Goal: Task Accomplishment & Management: Complete application form

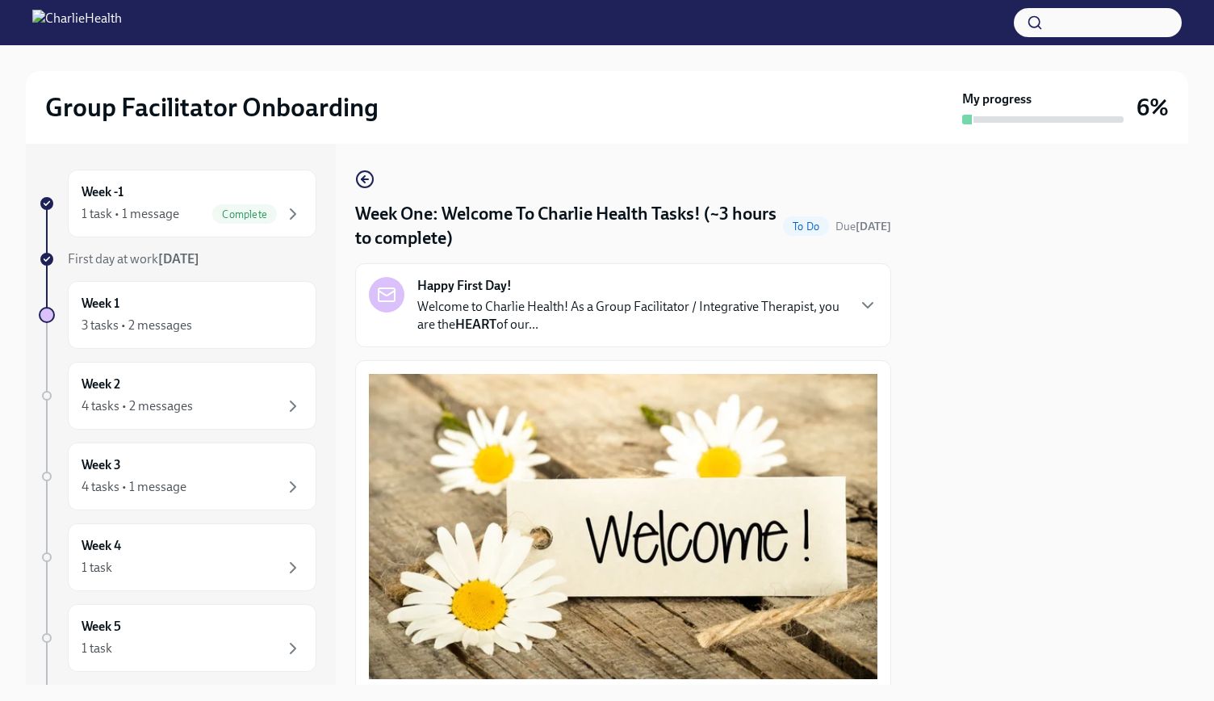
scroll to position [979, 0]
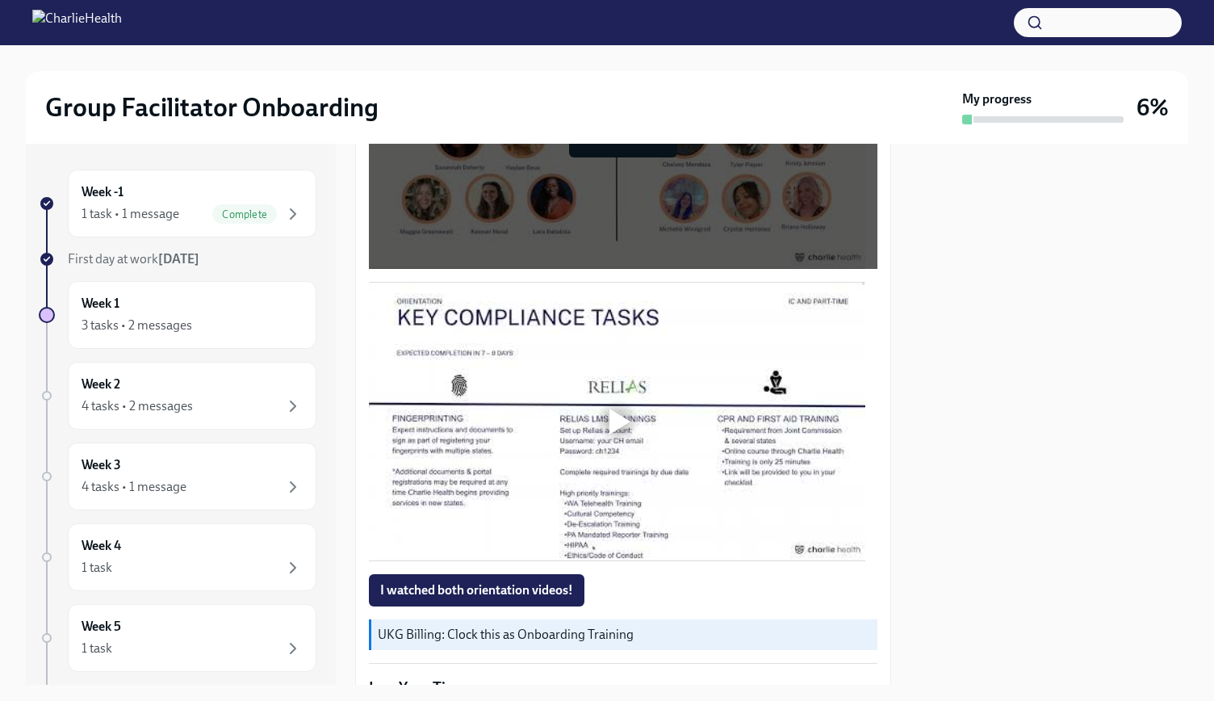
drag, startPoint x: 1128, startPoint y: 553, endPoint x: 676, endPoint y: 99, distance: 639.8
click at [676, 99] on div "Group Facilitator Onboarding" at bounding box center [500, 107] width 911 height 32
click at [614, 408] on div at bounding box center [619, 421] width 21 height 26
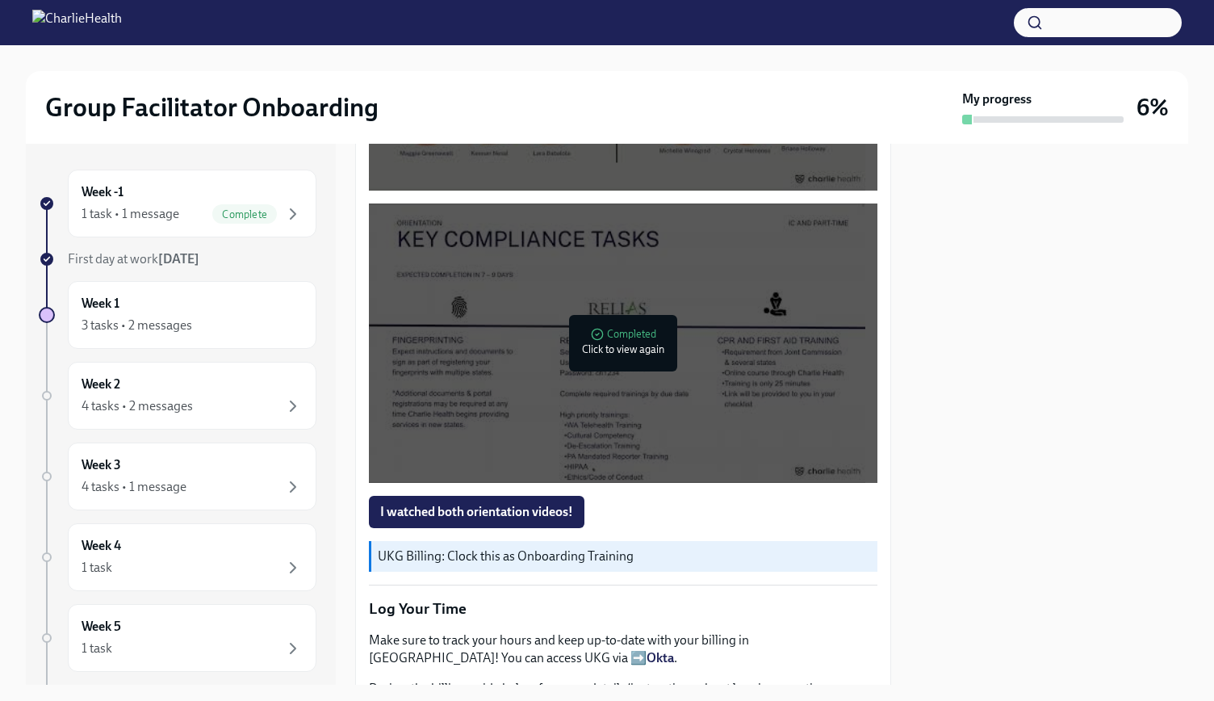
scroll to position [1130, 0]
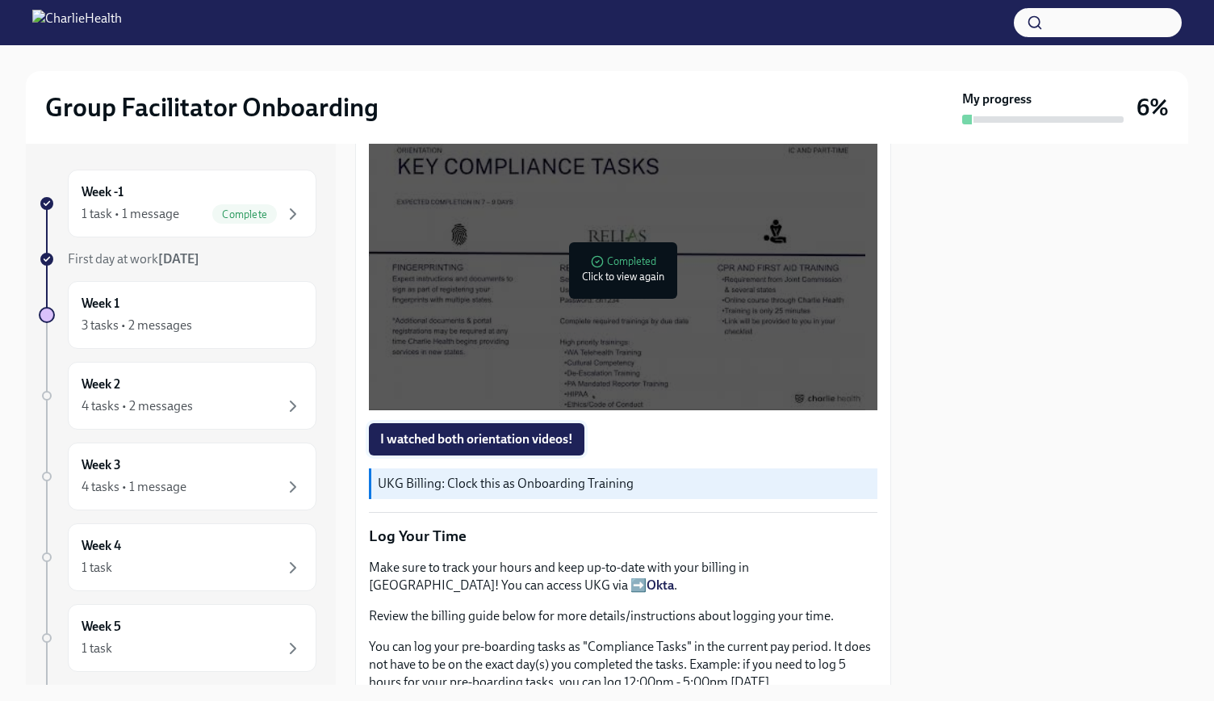
click at [530, 423] on button "I watched both orientation videos!" at bounding box center [477, 439] width 216 height 32
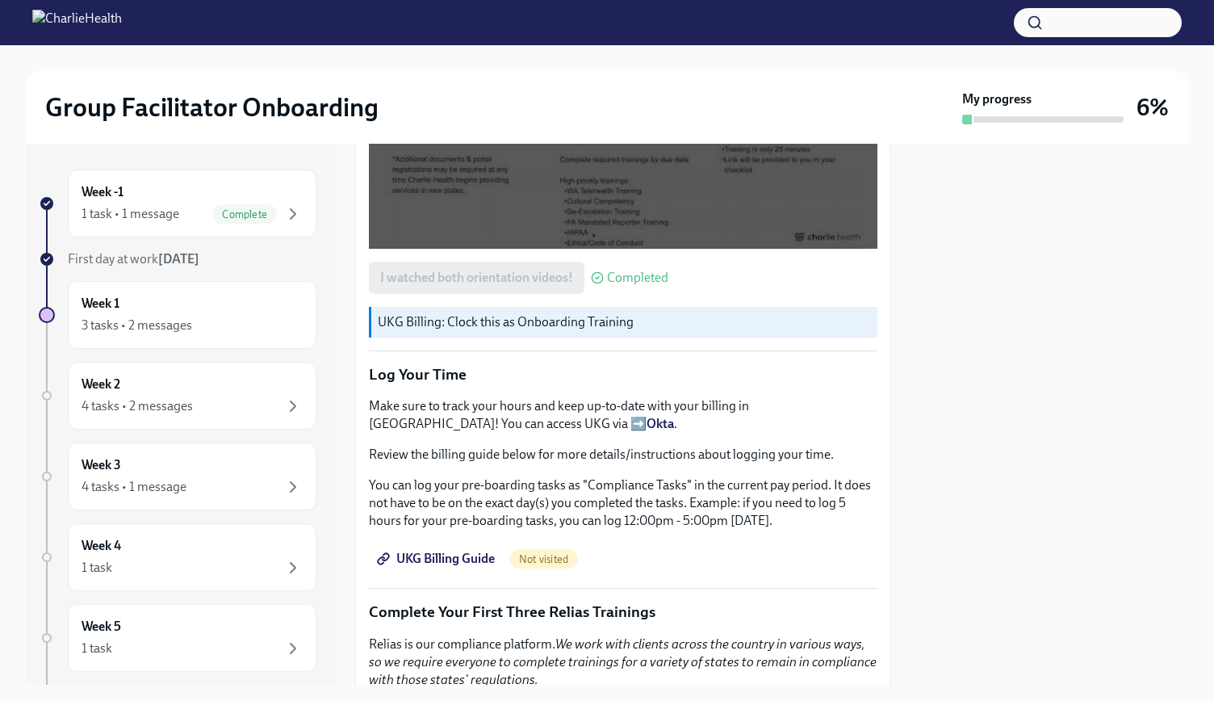
scroll to position [1372, 0]
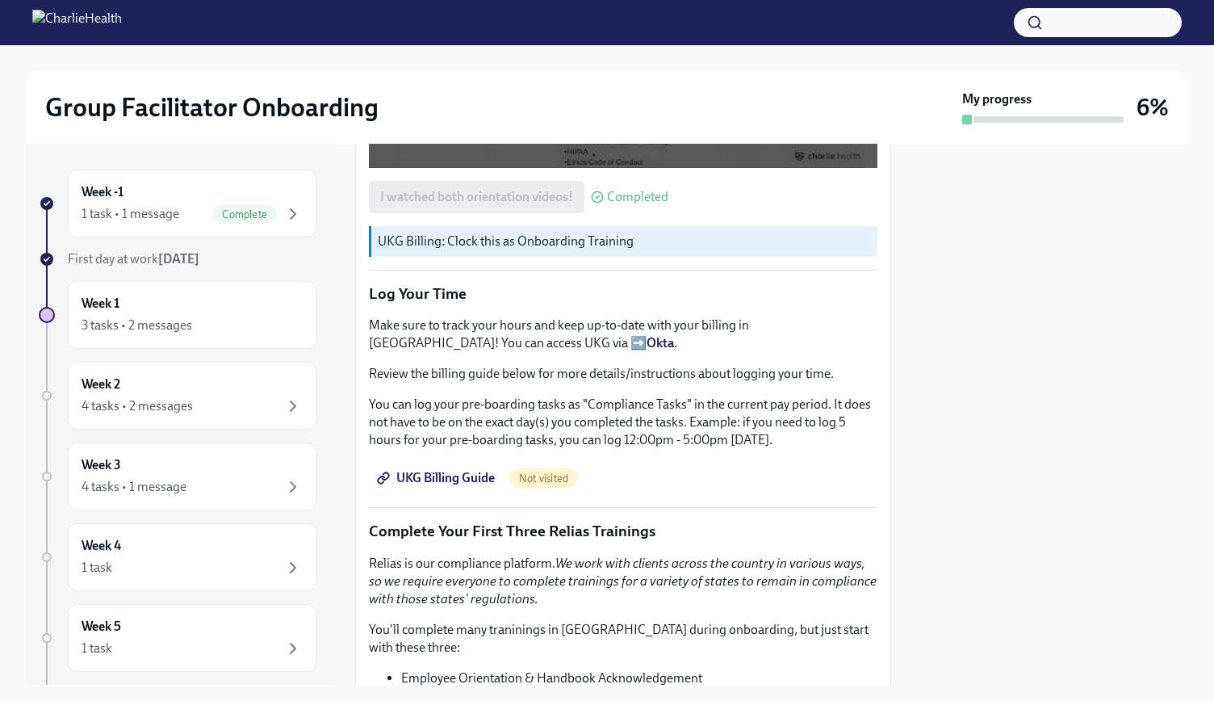
click at [457, 470] on span "UKG Billing Guide" at bounding box center [437, 478] width 115 height 16
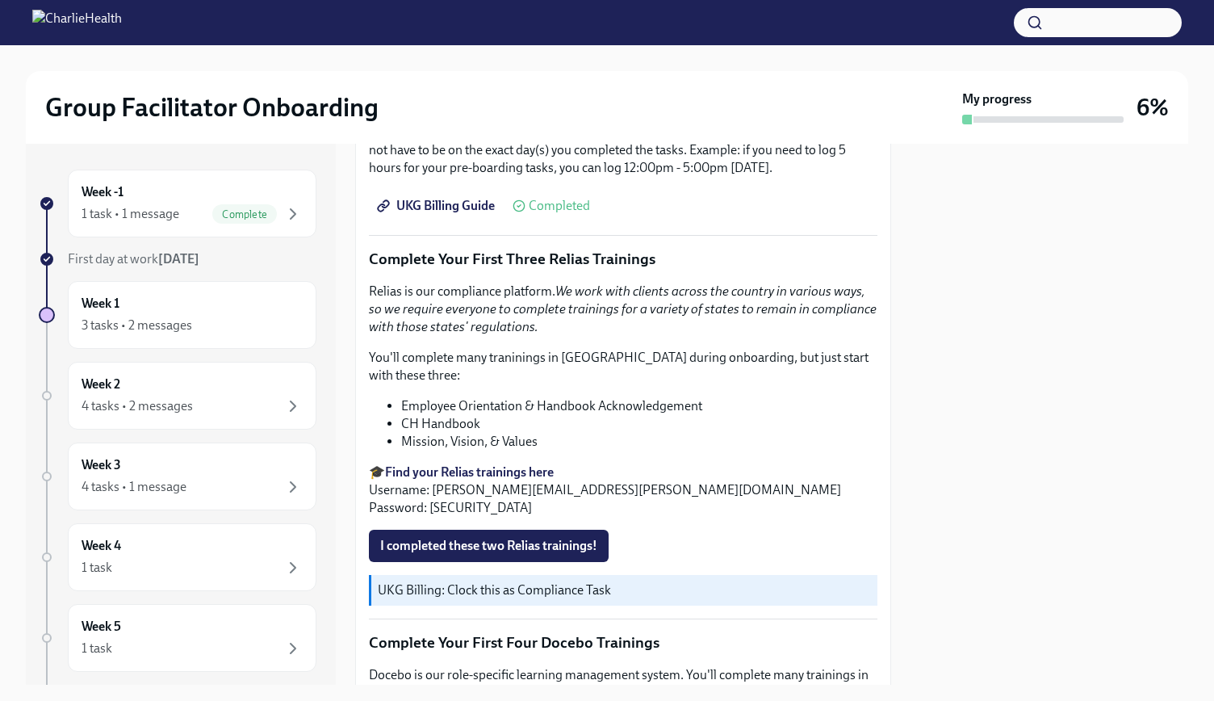
scroll to position [1695, 0]
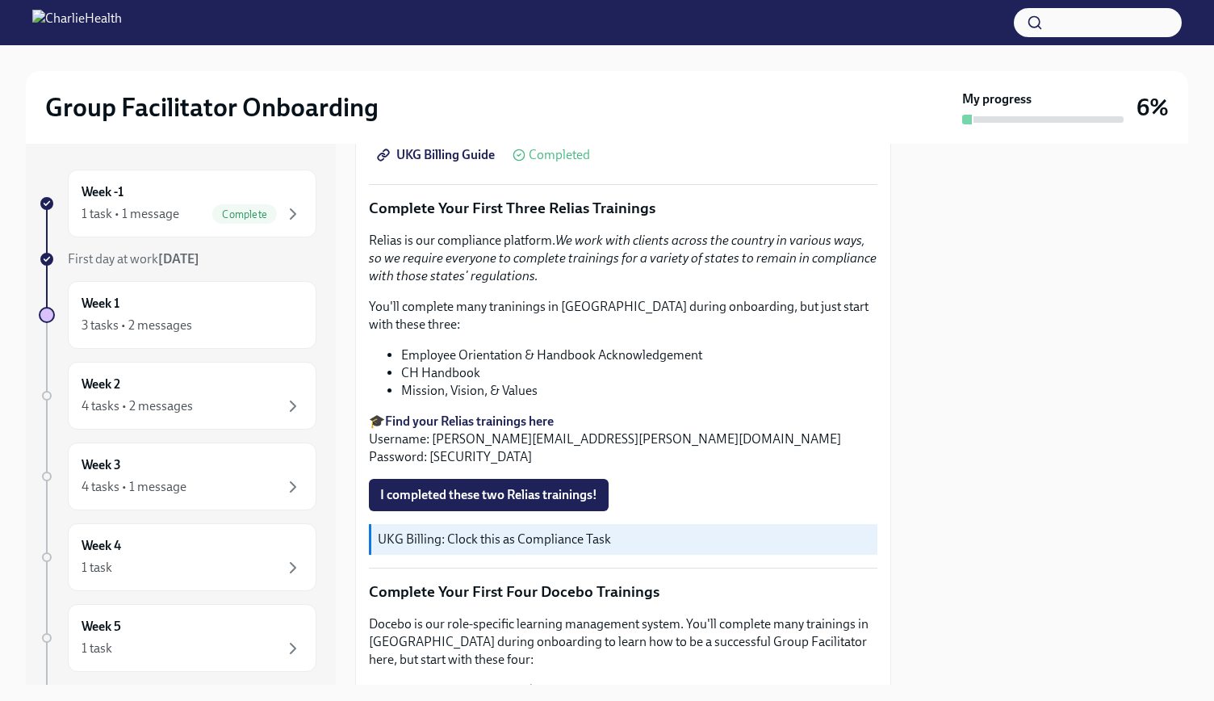
click at [519, 412] on p "🎓 Find your Relias trainings here Username: [EMAIL_ADDRESS][PERSON_NAME][DOMAIN…" at bounding box center [623, 438] width 509 height 53
click at [515, 413] on strong "Find your Relias trainings here" at bounding box center [469, 420] width 169 height 15
click at [499, 487] on span "I completed these two Relias trainings!" at bounding box center [488, 495] width 217 height 16
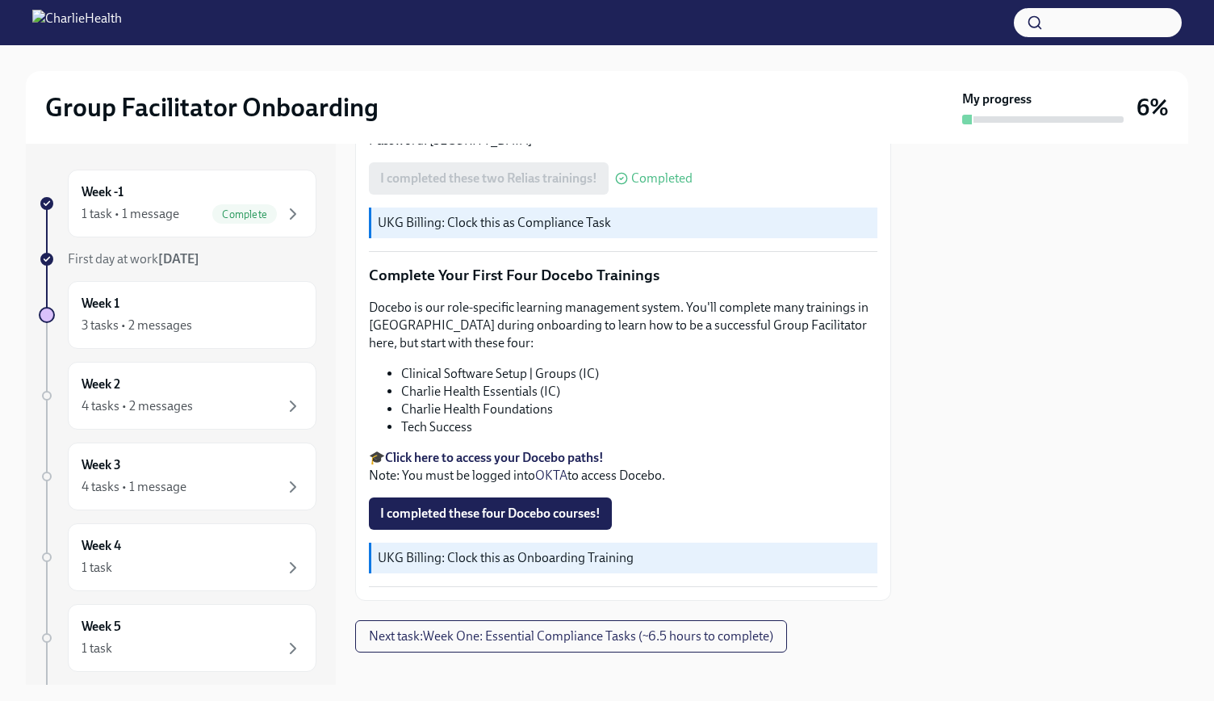
scroll to position [2022, 0]
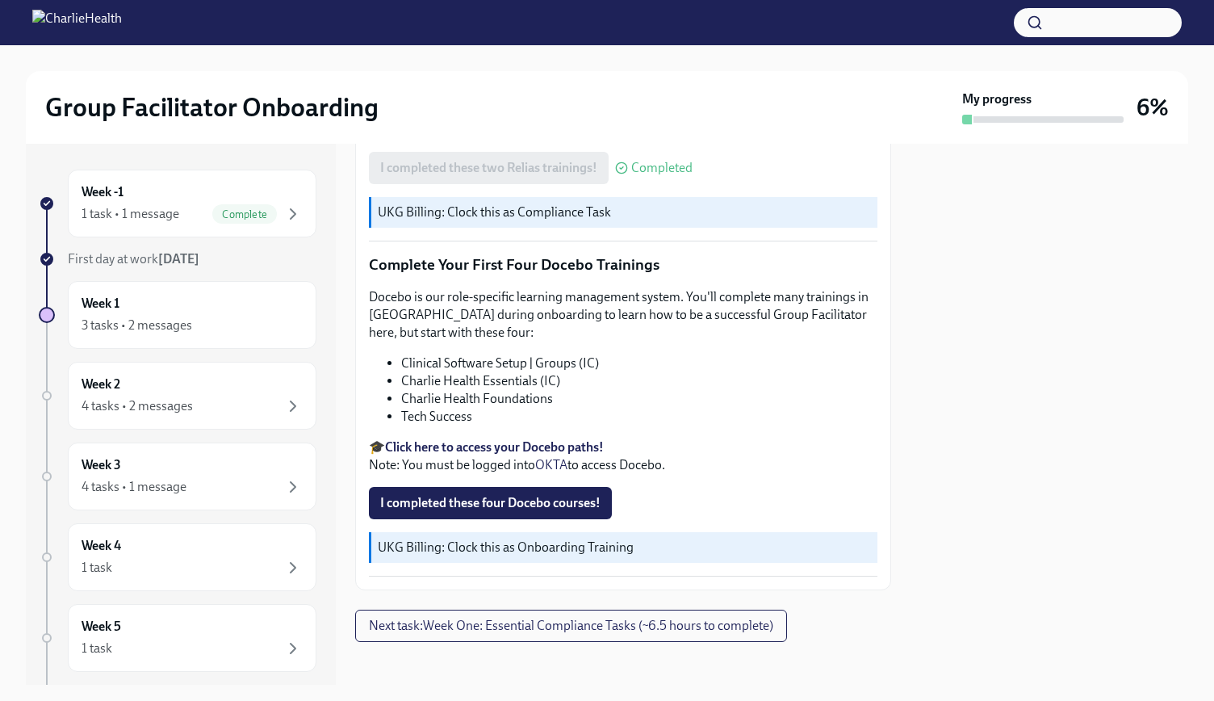
click at [524, 439] on strong "Click here to access your Docebo paths!" at bounding box center [494, 446] width 219 height 15
click at [525, 495] on span "I completed these four Docebo courses!" at bounding box center [490, 503] width 220 height 16
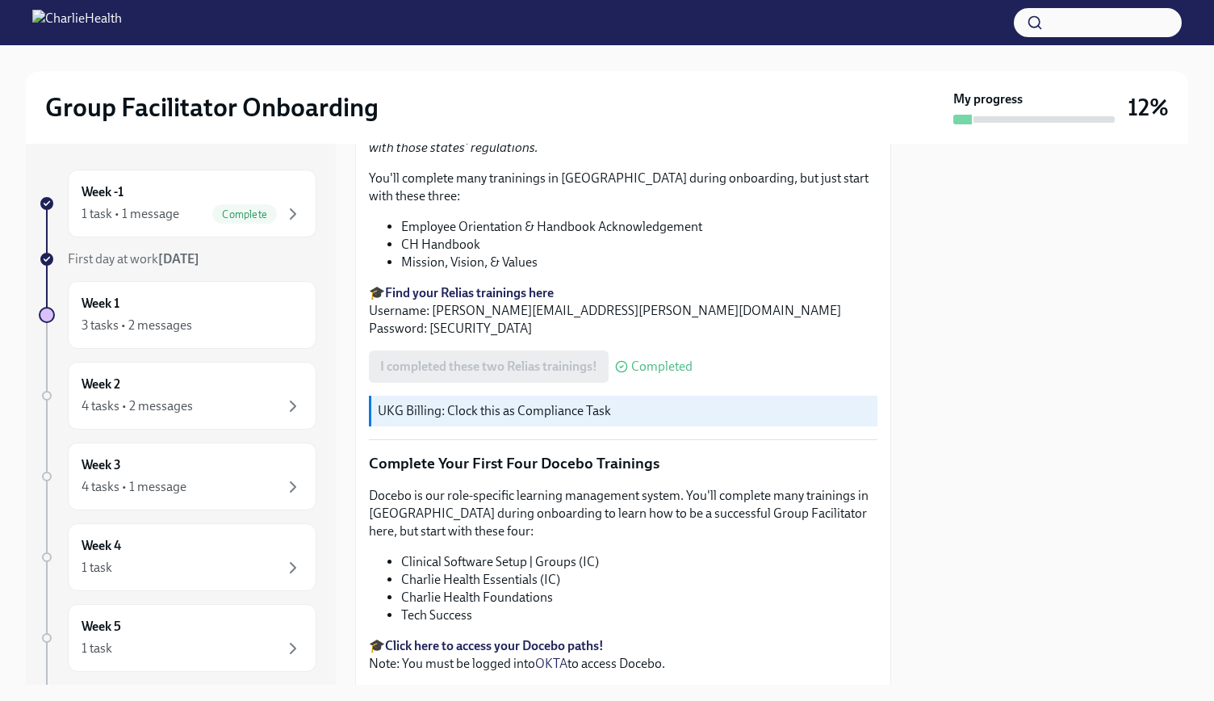
scroll to position [2023, 0]
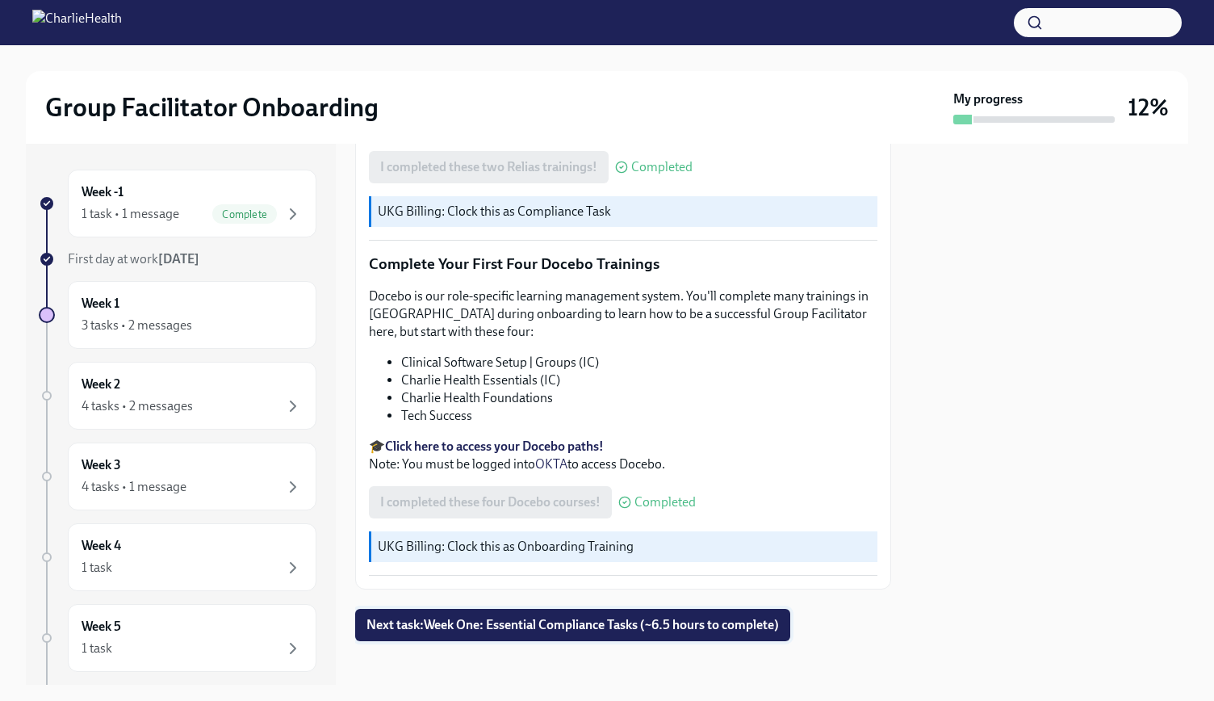
click at [585, 619] on span "Next task : Week One: Essential Compliance Tasks (~6.5 hours to complete)" at bounding box center [572, 625] width 412 height 16
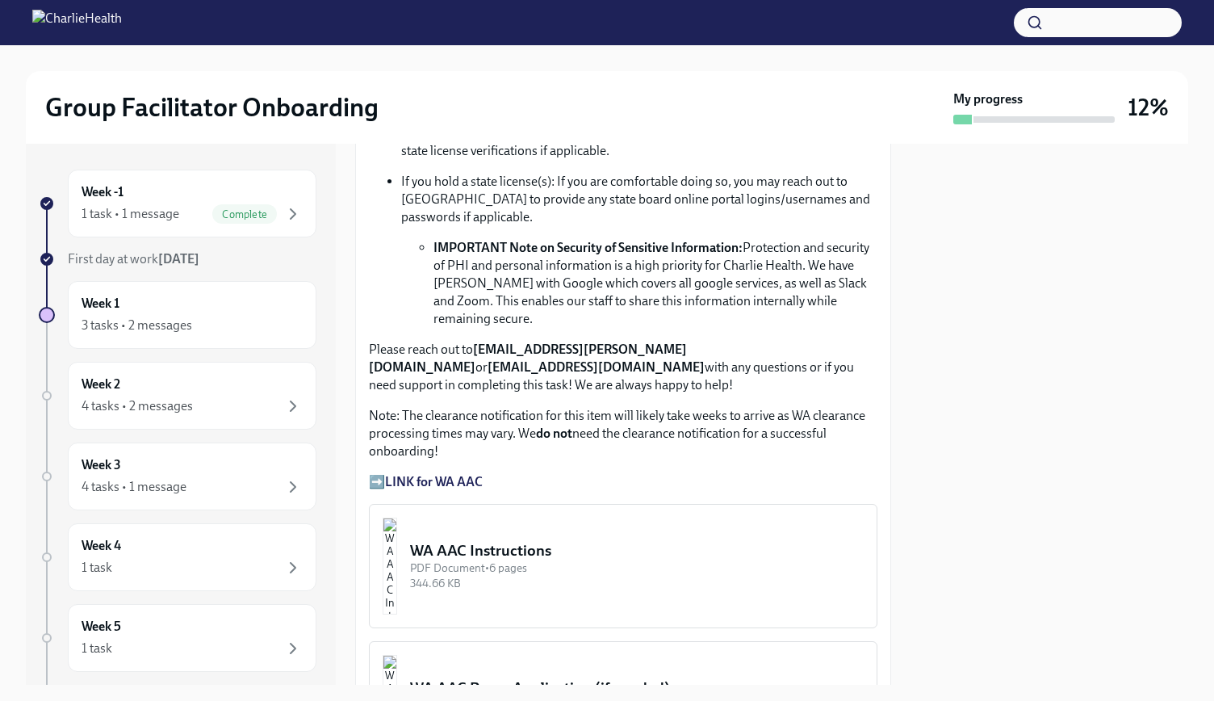
scroll to position [1292, 0]
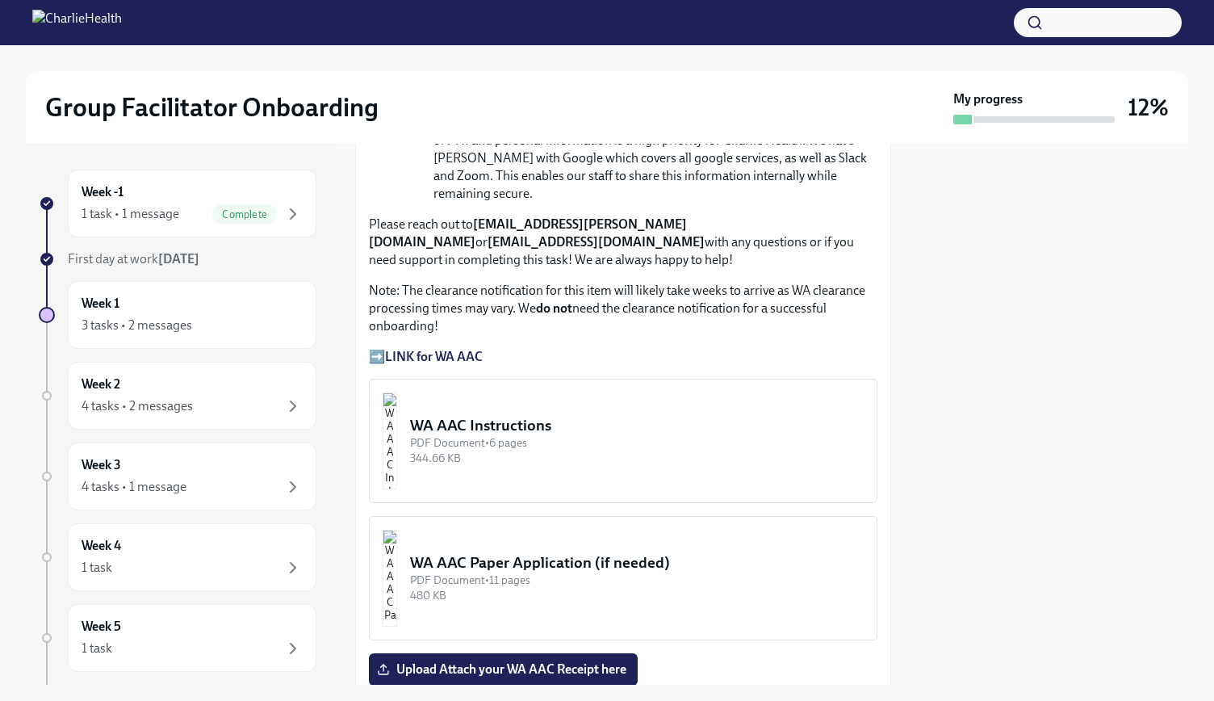
click at [468, 349] on strong "LINK for WA AAC" at bounding box center [434, 356] width 98 height 15
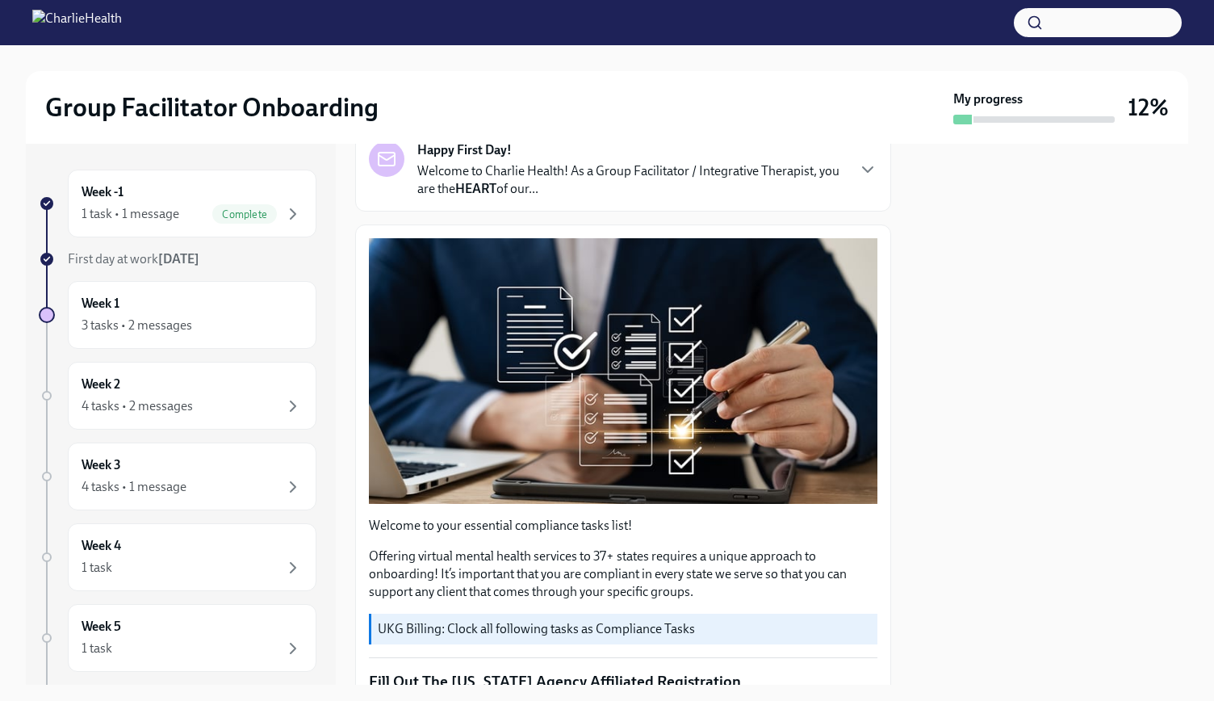
scroll to position [0, 0]
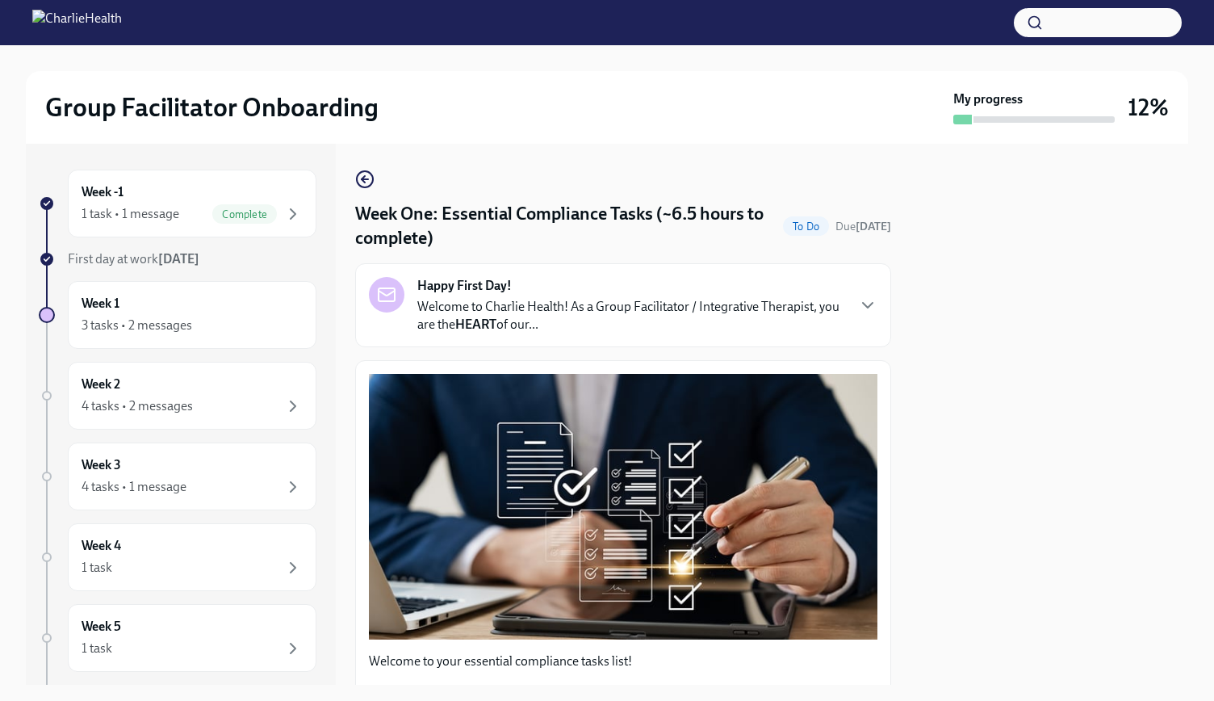
click at [844, 296] on div "Happy First Day! Welcome to Charlie Health! As a Group Facilitator / Integrativ…" at bounding box center [623, 305] width 509 height 57
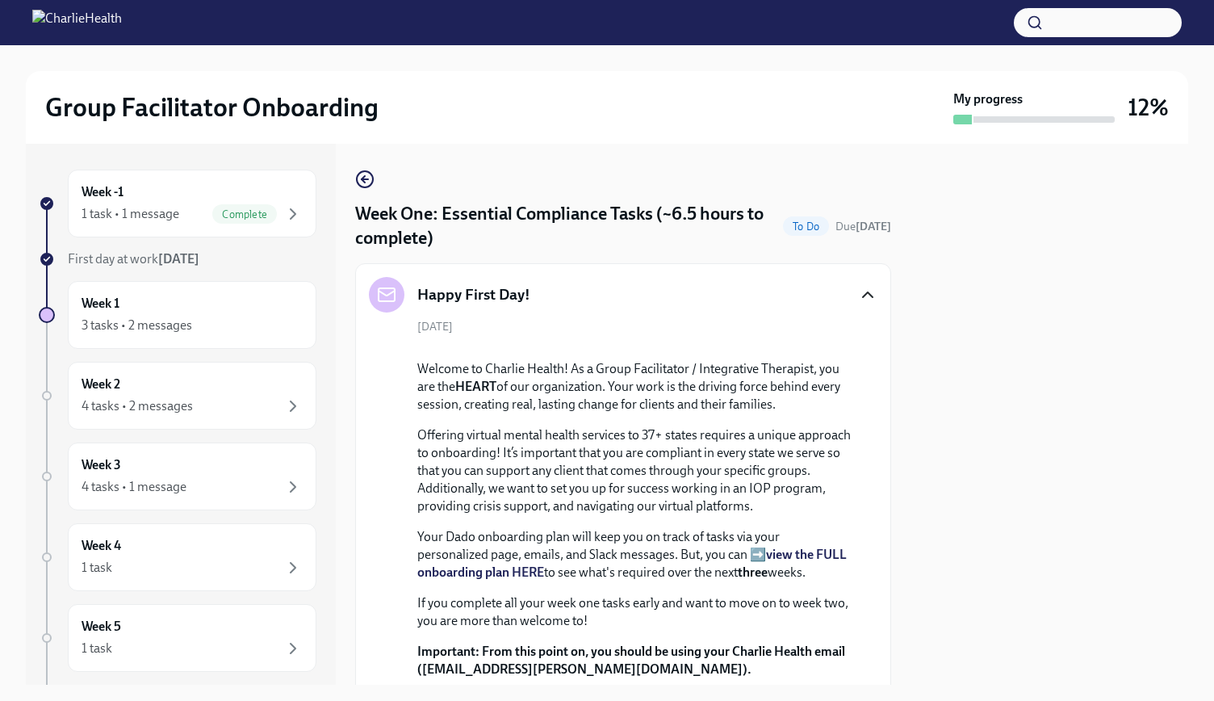
click at [858, 291] on icon "button" at bounding box center [867, 294] width 19 height 19
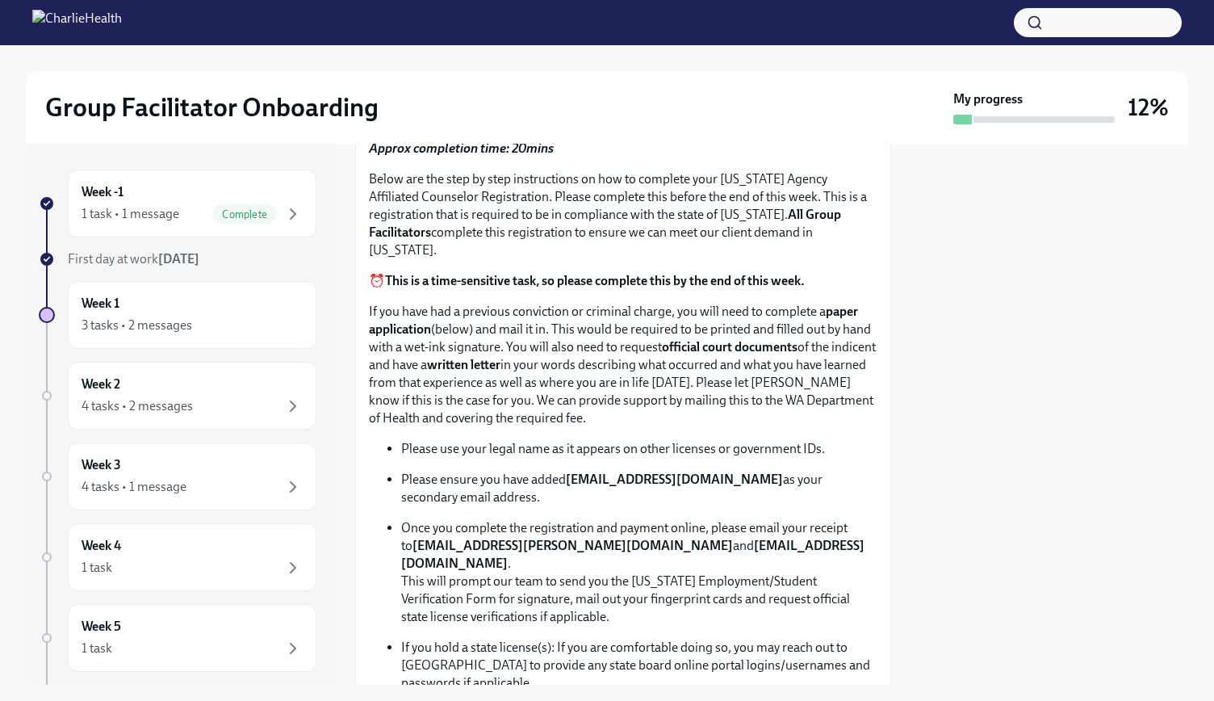
scroll to position [726, 0]
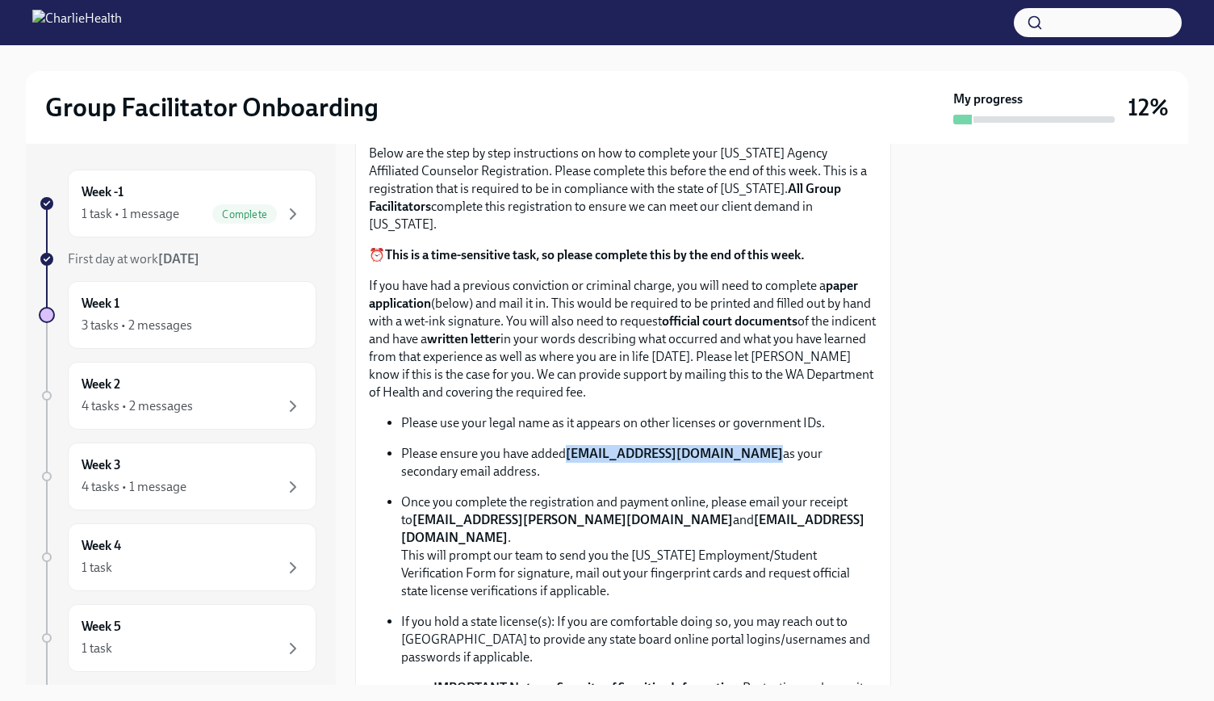
drag, startPoint x: 571, startPoint y: 446, endPoint x: 743, endPoint y: 446, distance: 171.9
click at [743, 446] on strong "[EMAIL_ADDRESS][DOMAIN_NAME]" at bounding box center [674, 453] width 217 height 15
copy strong "[EMAIL_ADDRESS][DOMAIN_NAME]"
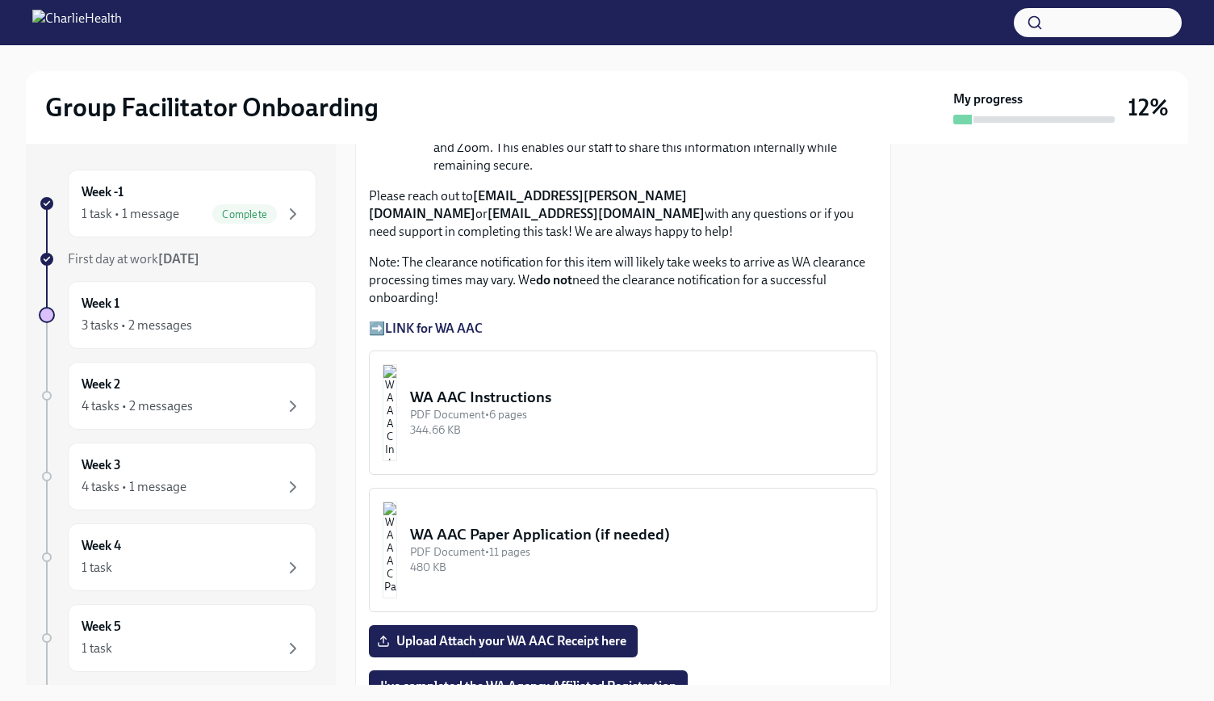
scroll to position [1372, 0]
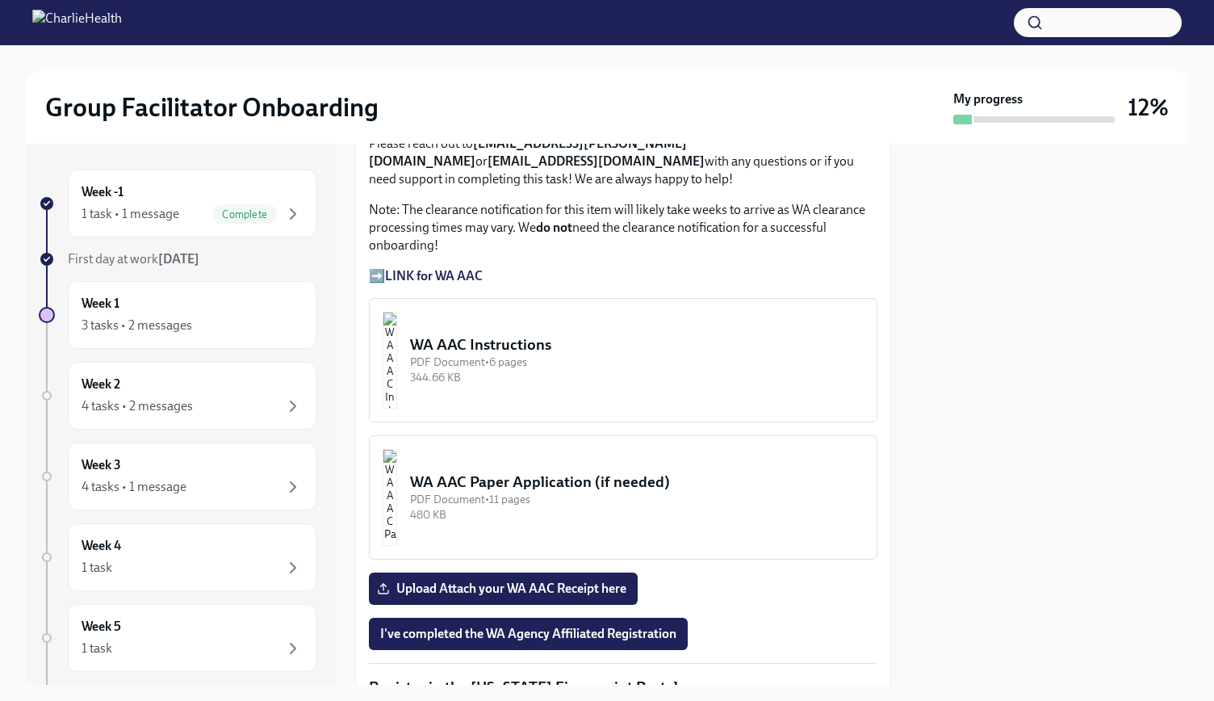
click at [517, 354] on div "PDF Document • 6 pages" at bounding box center [637, 361] width 454 height 15
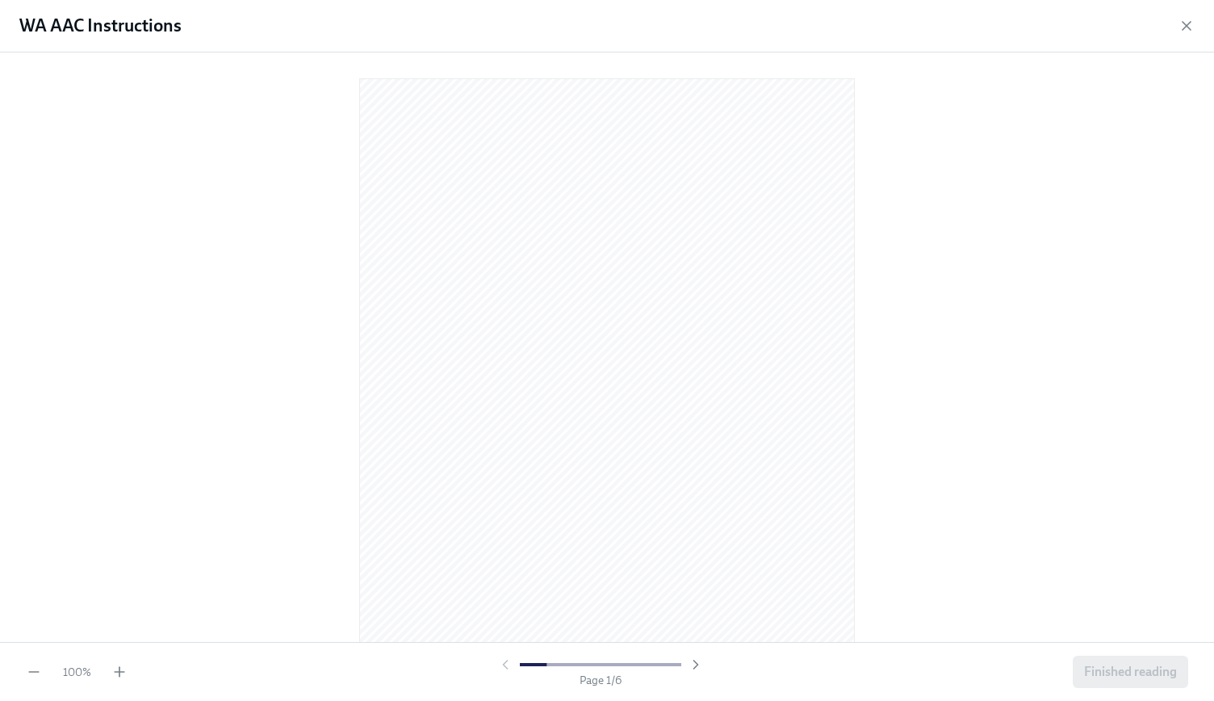
click at [123, 662] on div "100 % Page 1 / 6 Finished reading" at bounding box center [607, 671] width 1214 height 59
click at [120, 669] on icon "button" at bounding box center [119, 672] width 16 height 16
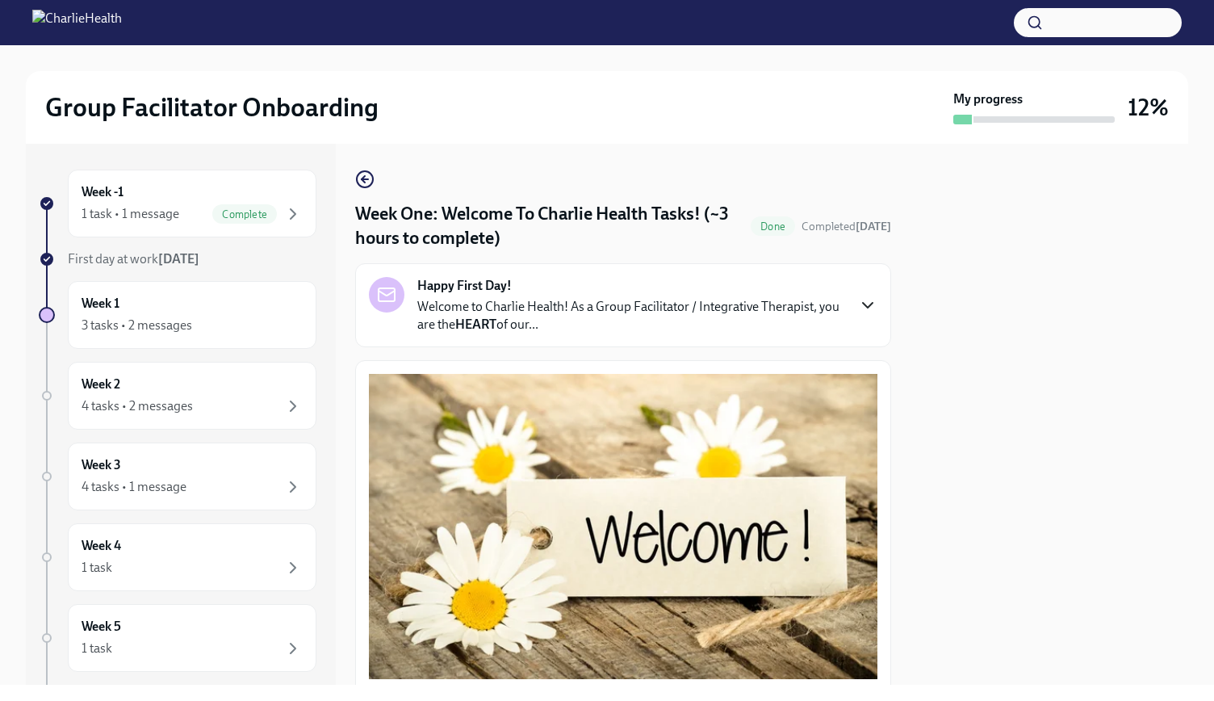
click at [858, 302] on icon "button" at bounding box center [867, 304] width 19 height 19
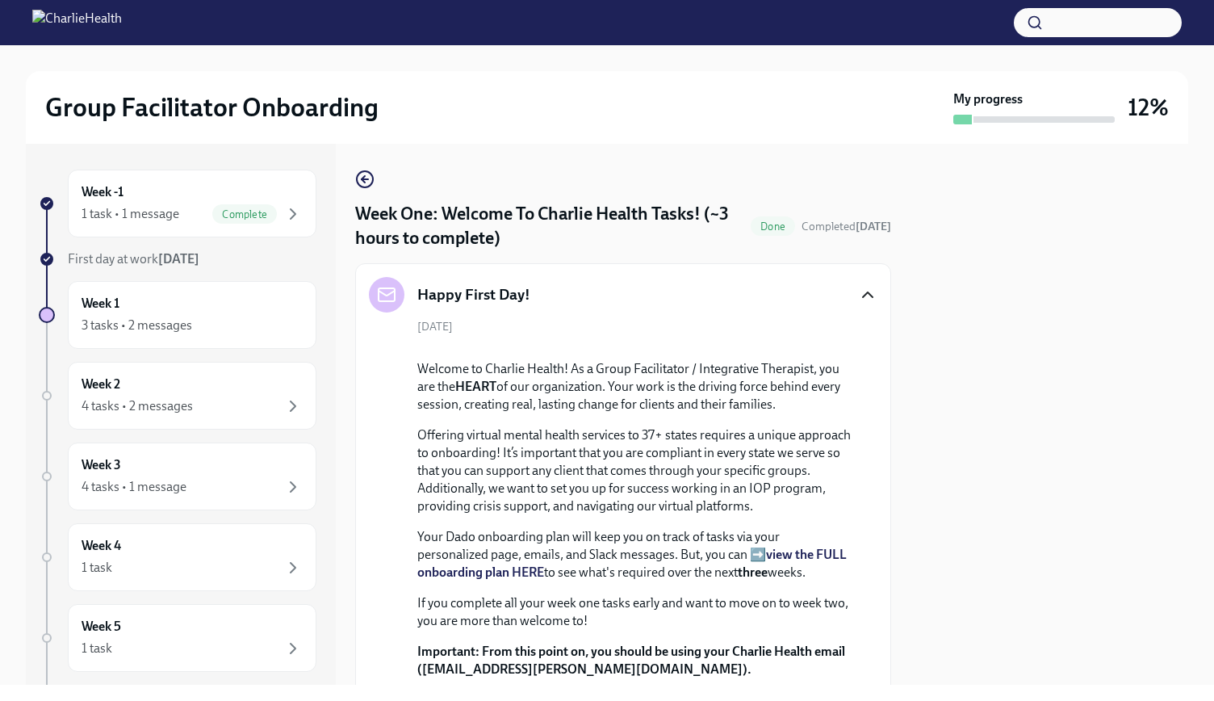
click at [858, 302] on icon "button" at bounding box center [867, 294] width 19 height 19
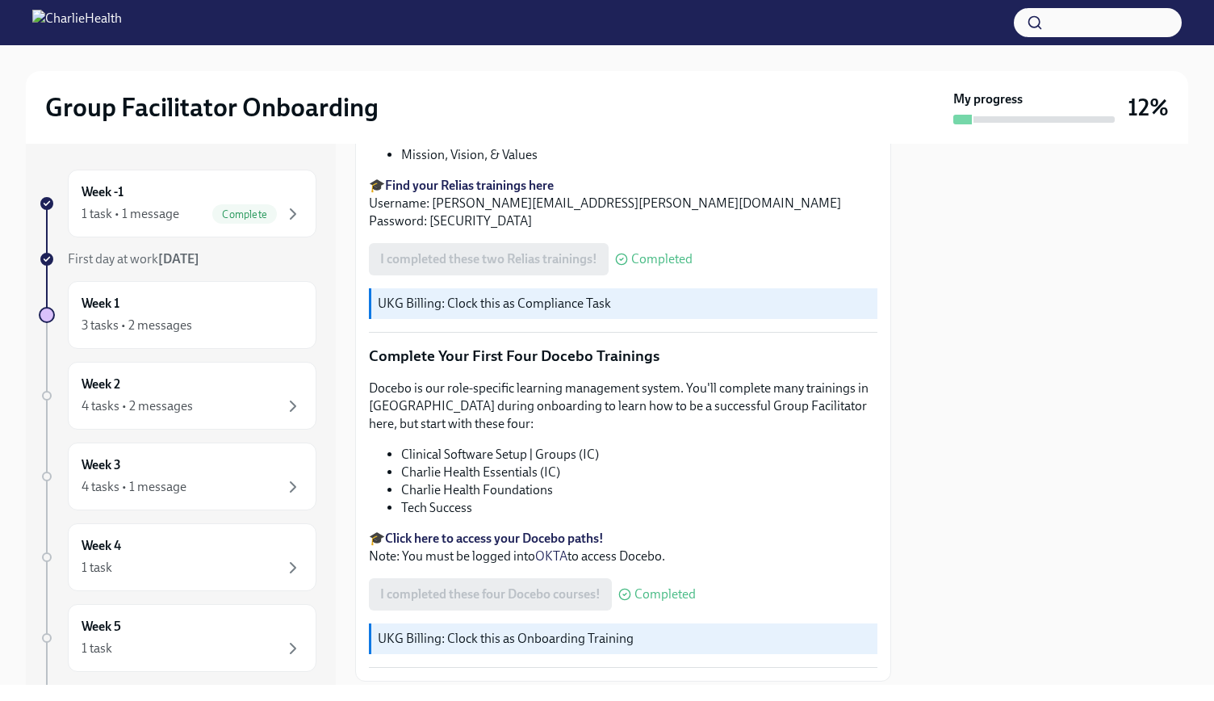
scroll to position [2023, 0]
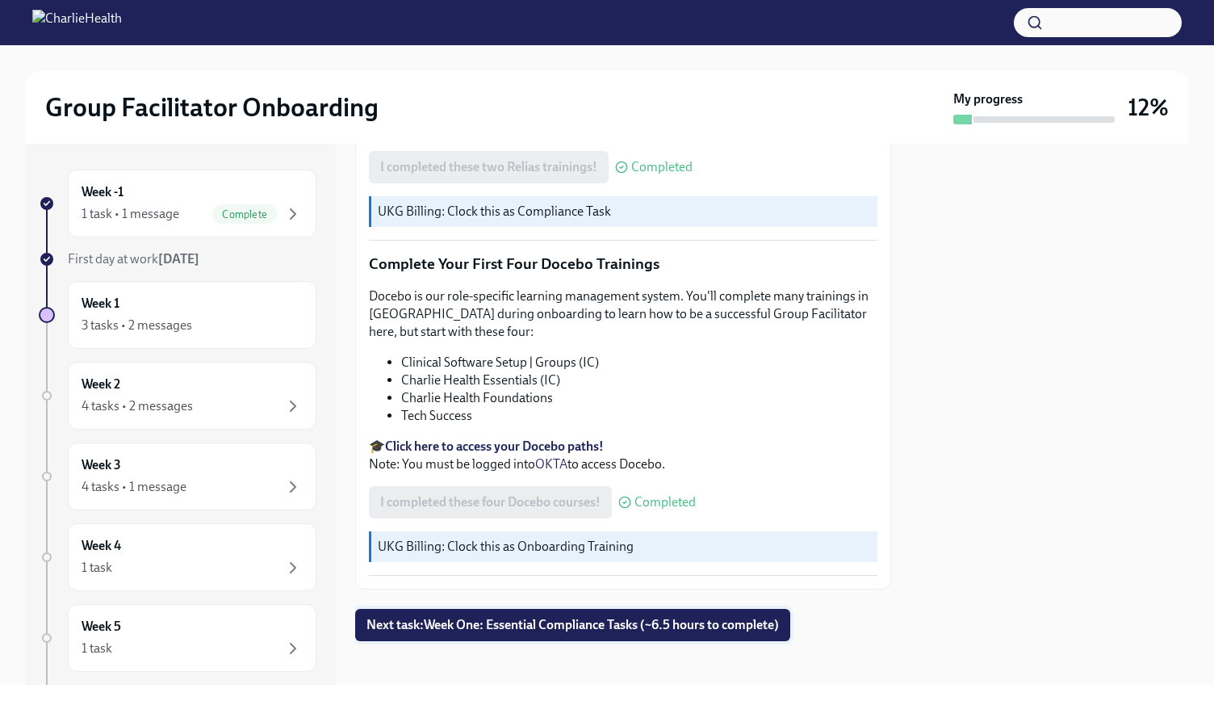
click at [668, 626] on button "Next task : Week One: Essential Compliance Tasks (~6.5 hours to complete)" at bounding box center [572, 625] width 435 height 32
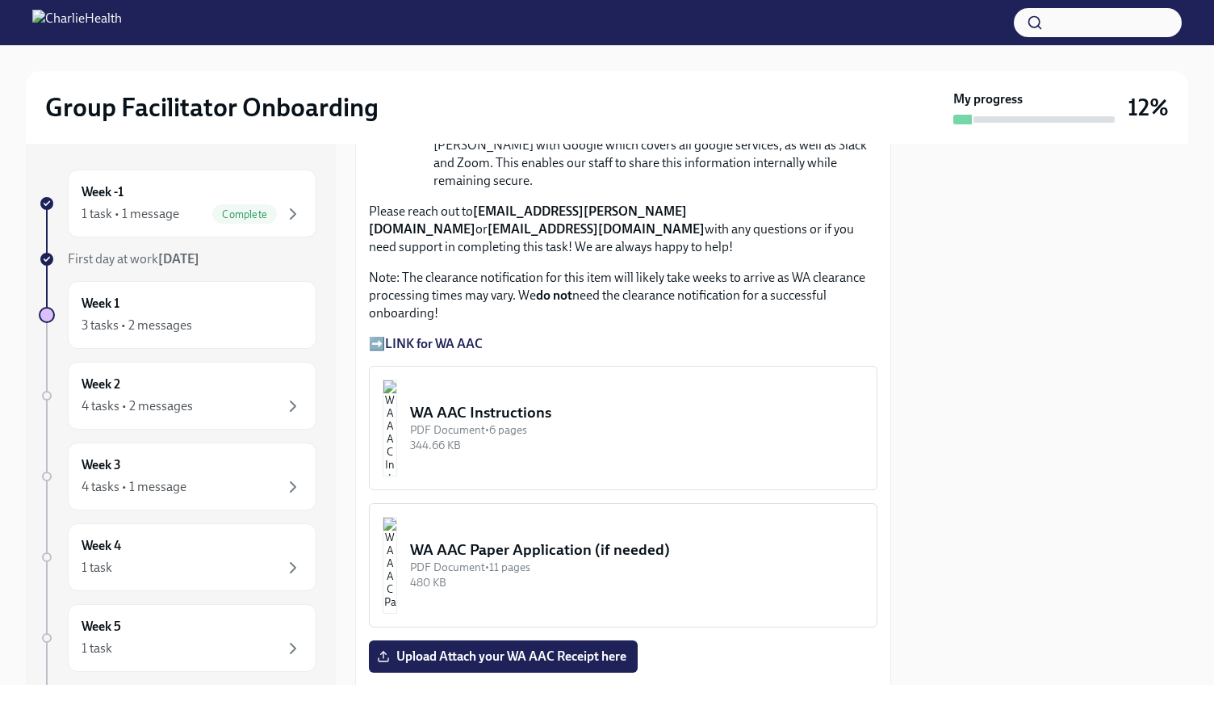
scroll to position [1308, 0]
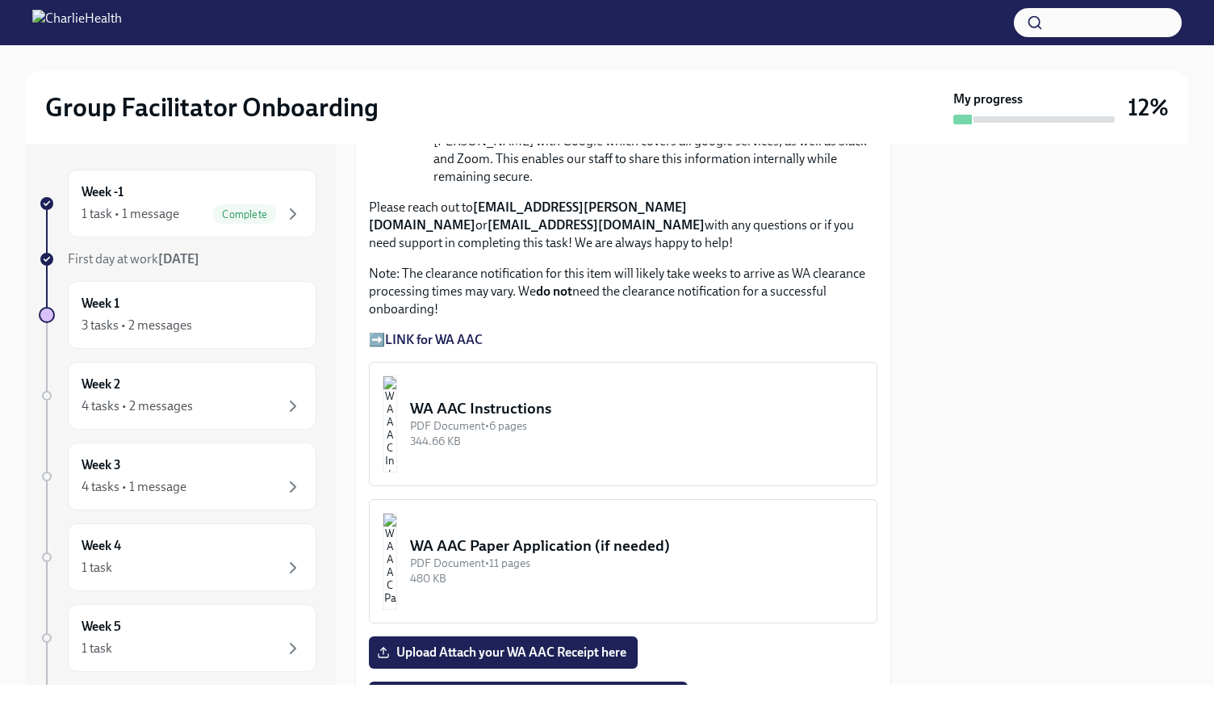
click at [517, 433] on div "344.66 KB" at bounding box center [637, 440] width 454 height 15
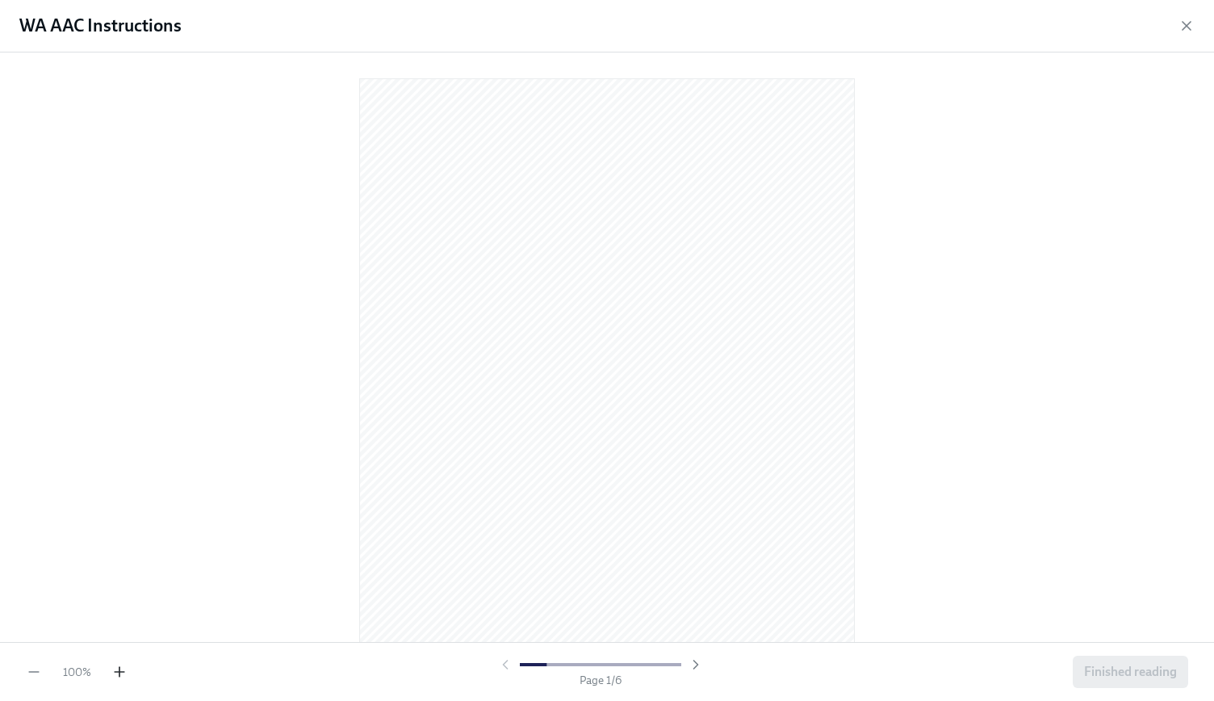
click at [118, 674] on icon "button" at bounding box center [119, 672] width 16 height 16
click at [1100, 675] on span "Finished reading" at bounding box center [1130, 672] width 93 height 16
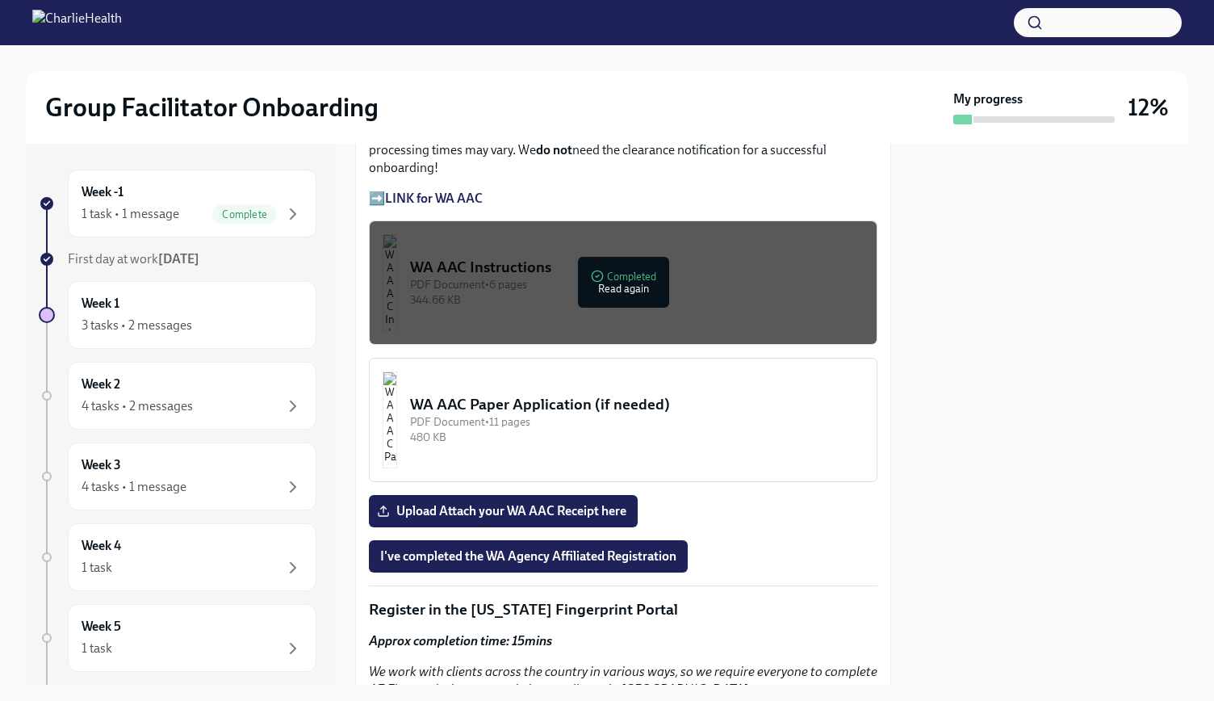
scroll to position [1453, 0]
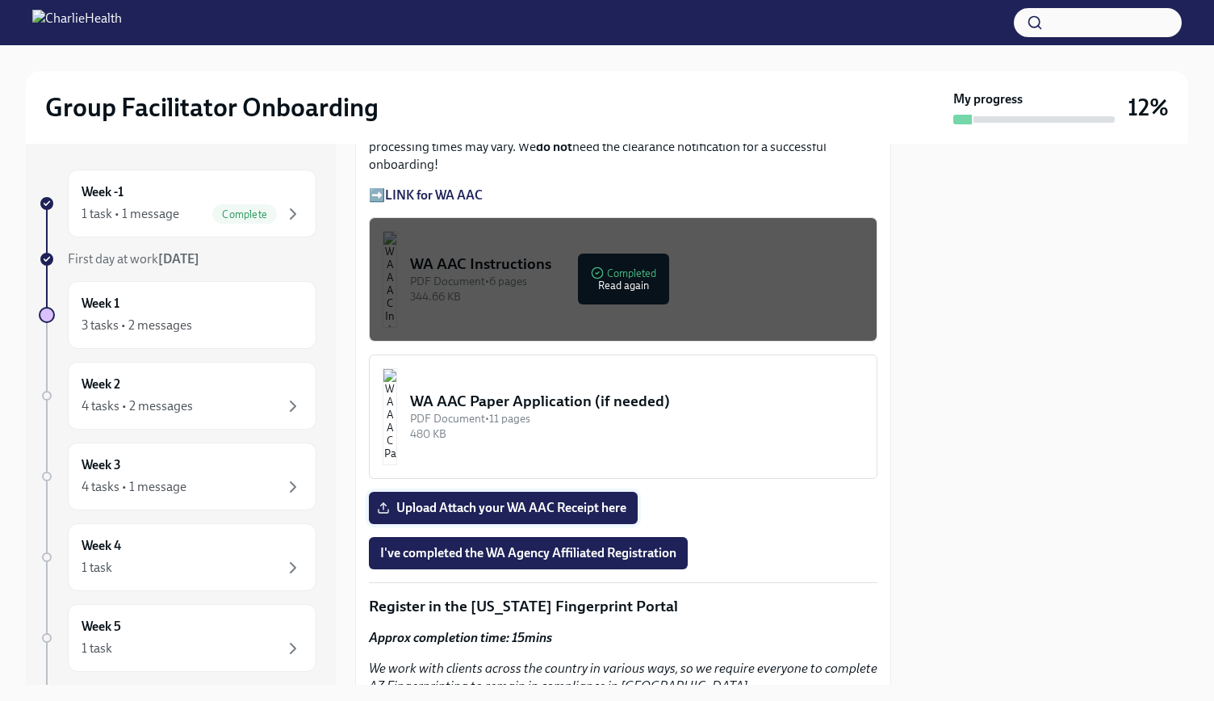
click at [567, 492] on label "Upload Attach your WA AAC Receipt here" at bounding box center [503, 508] width 269 height 32
click at [0, 0] on input "Upload Attach your WA AAC Receipt here" at bounding box center [0, 0] width 0 height 0
click at [612, 545] on span "I've completed the WA Agency Affiliated Registration" at bounding box center [528, 553] width 296 height 16
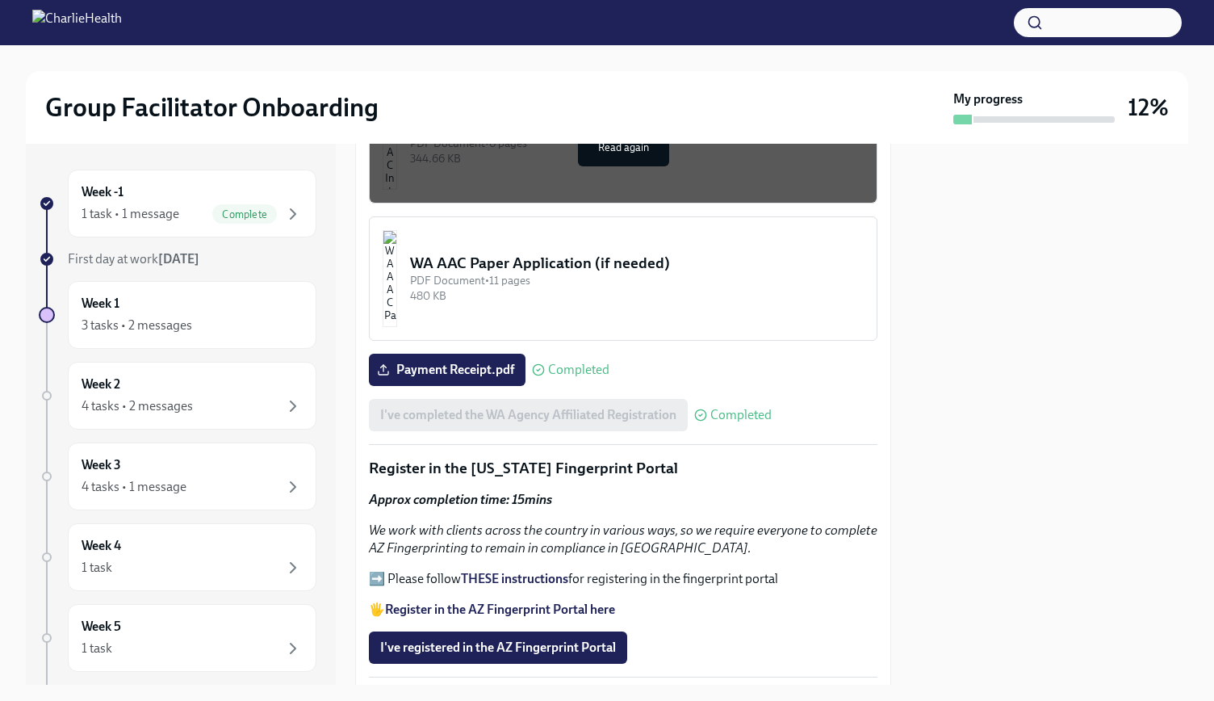
scroll to position [1534, 0]
